Goal: Task Accomplishment & Management: Complete application form

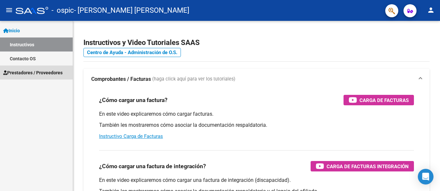
click at [25, 73] on span "Prestadores / Proveedores" at bounding box center [32, 72] width 59 height 7
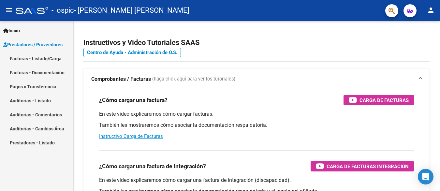
click at [42, 58] on link "Facturas - Listado/Carga" at bounding box center [36, 59] width 73 height 14
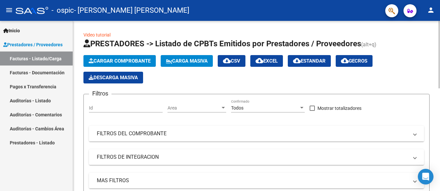
click at [142, 58] on span "Cargar Comprobante" at bounding box center [120, 61] width 62 height 6
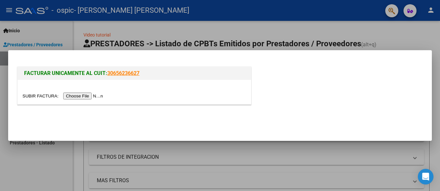
click at [74, 93] on input "file" at bounding box center [64, 96] width 83 height 7
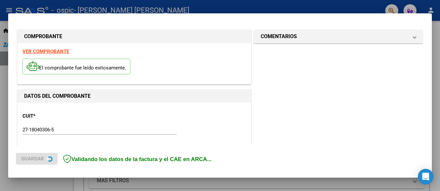
scroll to position [165, 0]
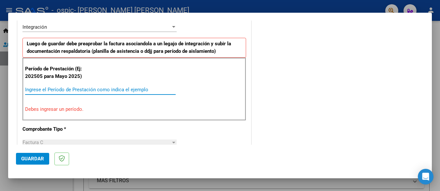
click at [63, 90] on input "Ingrese el Período de Prestación como indica el ejemplo" at bounding box center [100, 90] width 151 height 6
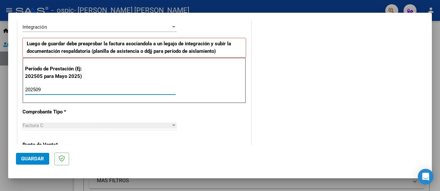
type input "202509"
click at [269, 97] on div "COMENTARIOS Comentarios del Prestador / Gerenciador:" at bounding box center [339, 146] width 172 height 567
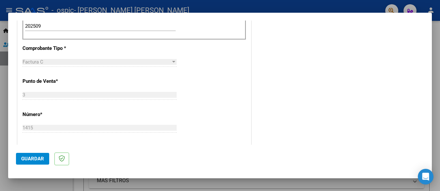
scroll to position [450, 0]
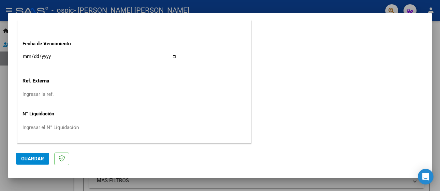
click at [31, 159] on span "Guardar" at bounding box center [32, 159] width 23 height 6
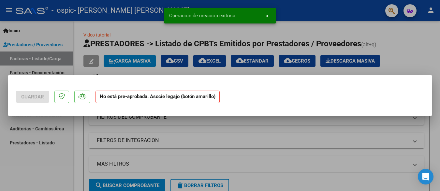
scroll to position [0, 0]
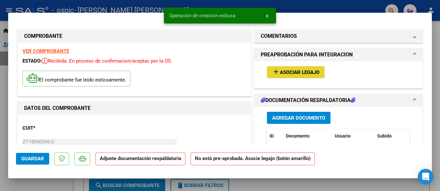
click at [300, 69] on span "Asociar Legajo" at bounding box center [299, 72] width 39 height 6
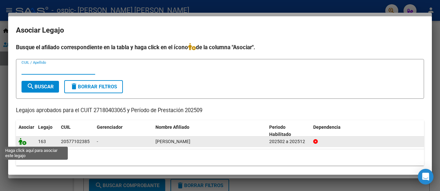
click at [22, 139] on icon at bounding box center [23, 141] width 8 height 7
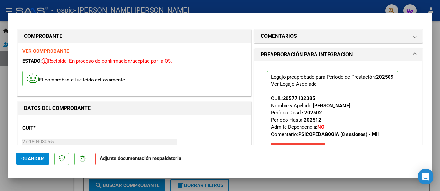
scroll to position [65, 0]
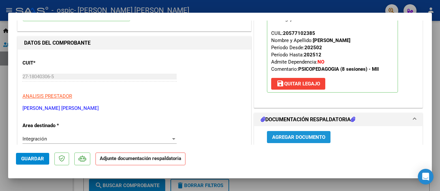
click at [296, 137] on span "Agregar Documento" at bounding box center [298, 137] width 53 height 6
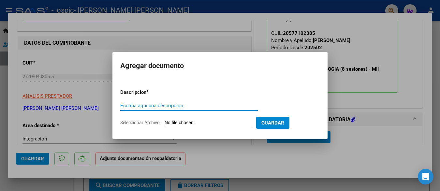
click at [172, 105] on input "Escriba aquí una descripcion" at bounding box center [189, 106] width 138 height 6
type input "ASISTENCIA"
click at [210, 122] on input "Seleccionar Archivo" at bounding box center [208, 123] width 86 height 6
type input "C:\fakepath\[PERSON_NAME].pdf"
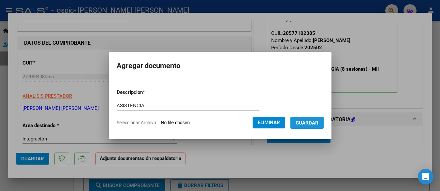
click at [308, 119] on button "Guardar" at bounding box center [307, 123] width 33 height 12
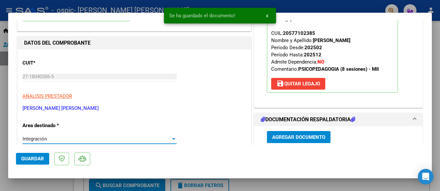
click at [172, 139] on div at bounding box center [173, 139] width 3 height 2
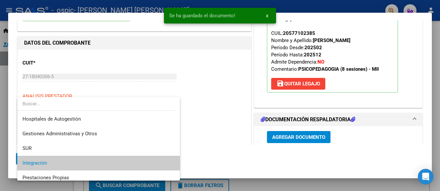
scroll to position [24, 0]
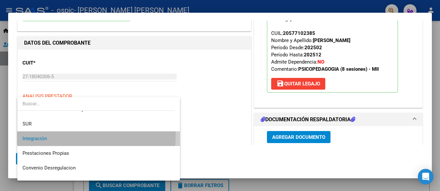
click at [71, 136] on span "Integración" at bounding box center [99, 138] width 152 height 15
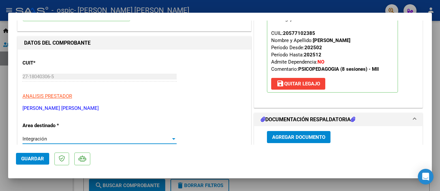
scroll to position [163, 0]
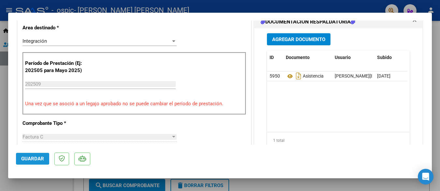
click at [27, 156] on span "Guardar" at bounding box center [32, 159] width 23 height 6
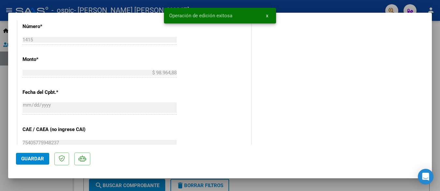
scroll to position [460, 0]
